Goal: Navigation & Orientation: Find specific page/section

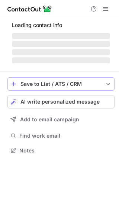
scroll to position [150, 119]
